Goal: Task Accomplishment & Management: Manage account settings

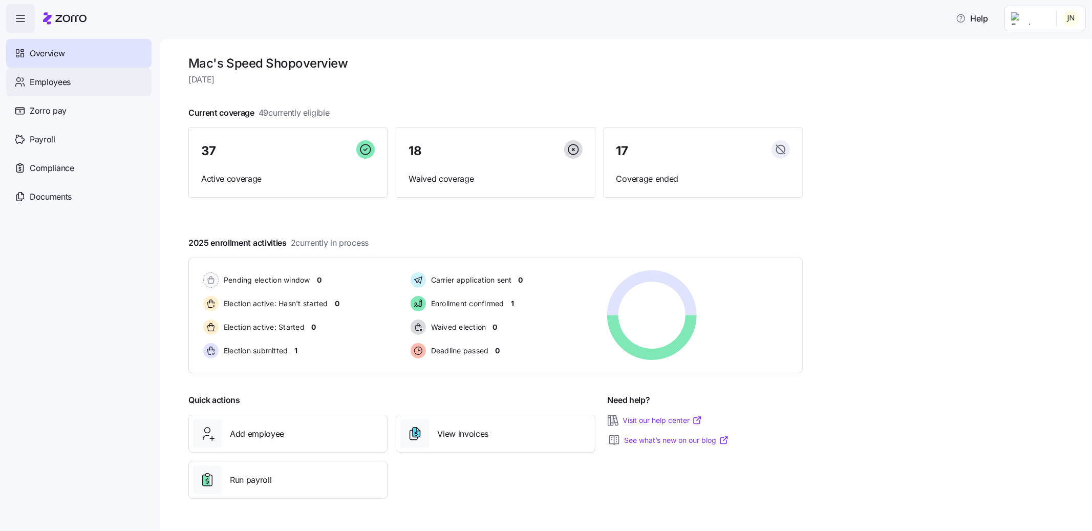
click at [44, 83] on span "Employees" at bounding box center [50, 82] width 41 height 13
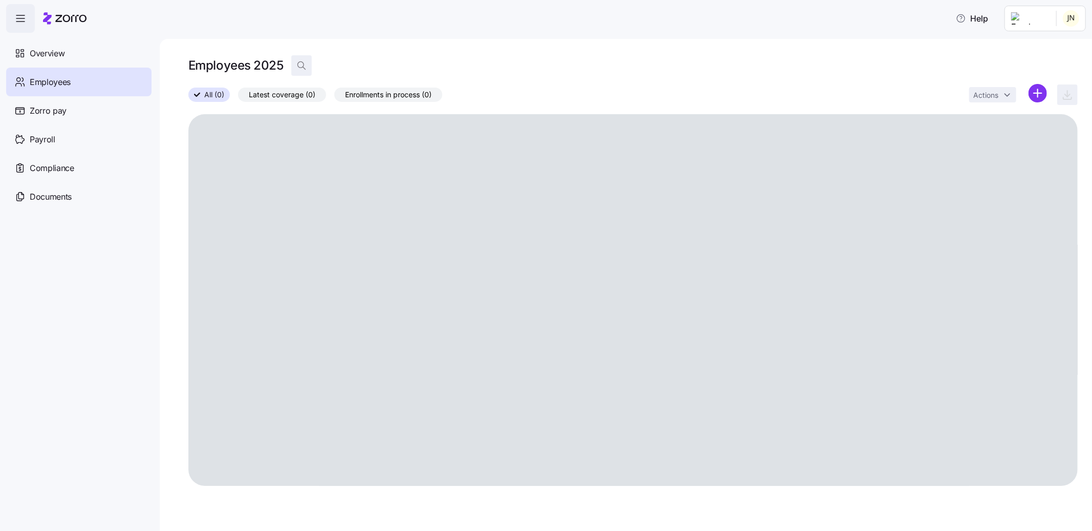
click at [304, 62] on icon "button" at bounding box center [301, 65] width 10 height 10
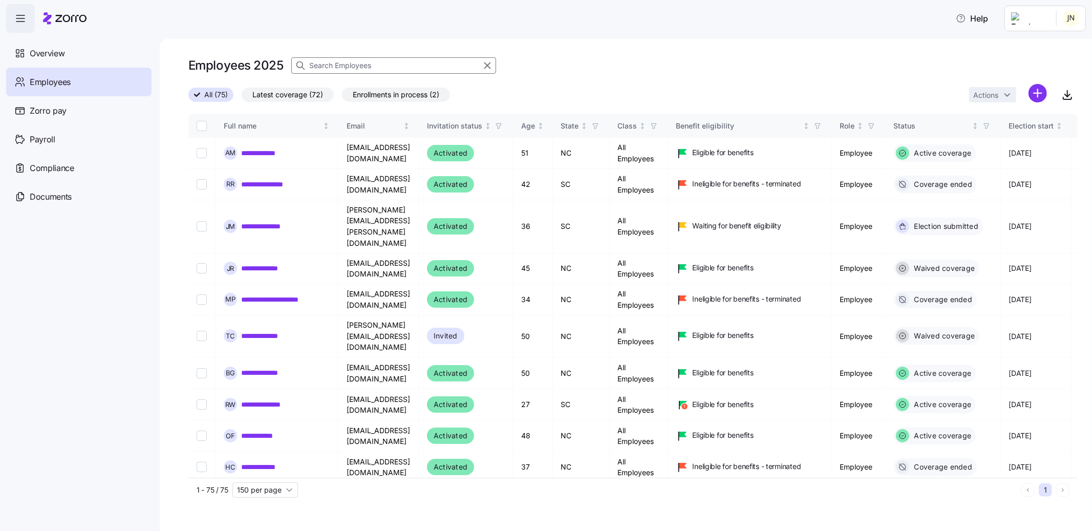
click at [334, 67] on input at bounding box center [393, 65] width 205 height 16
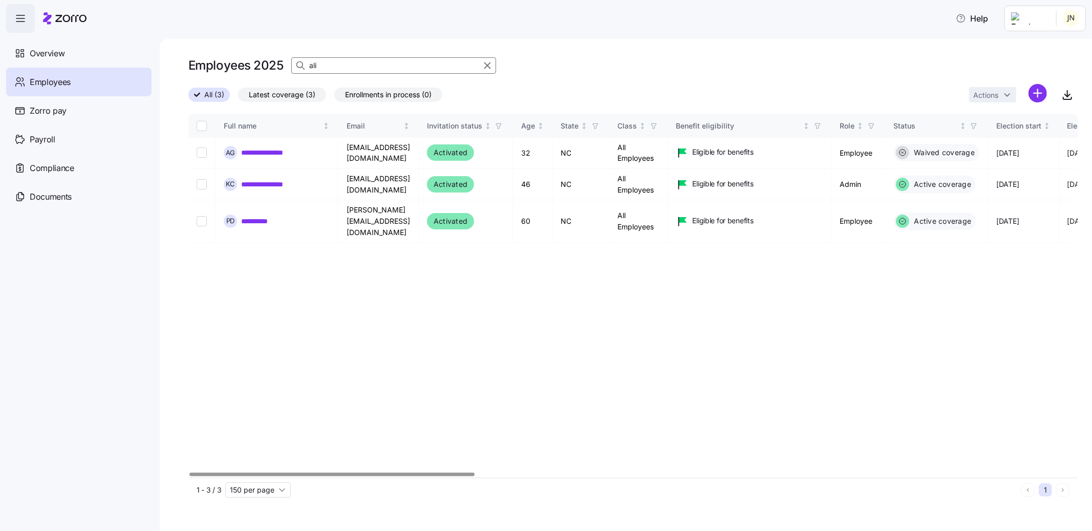
type input "ali"
